Goal: Consume media (video, audio)

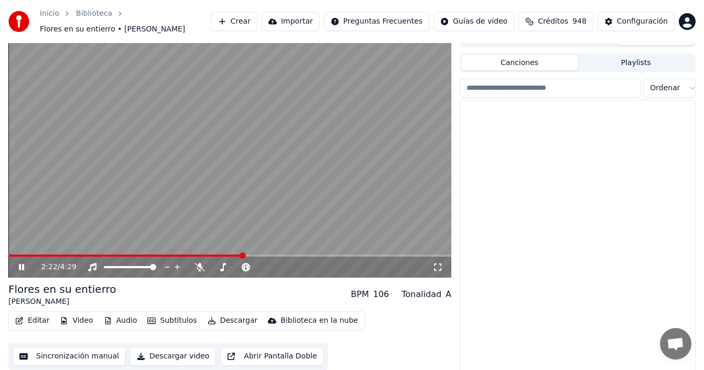
scroll to position [1363, 0]
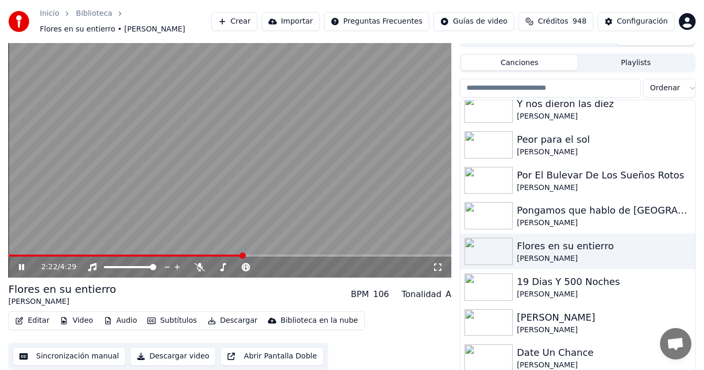
click at [240, 156] on video at bounding box center [229, 152] width 443 height 249
